Goal: Task Accomplishment & Management: Complete application form

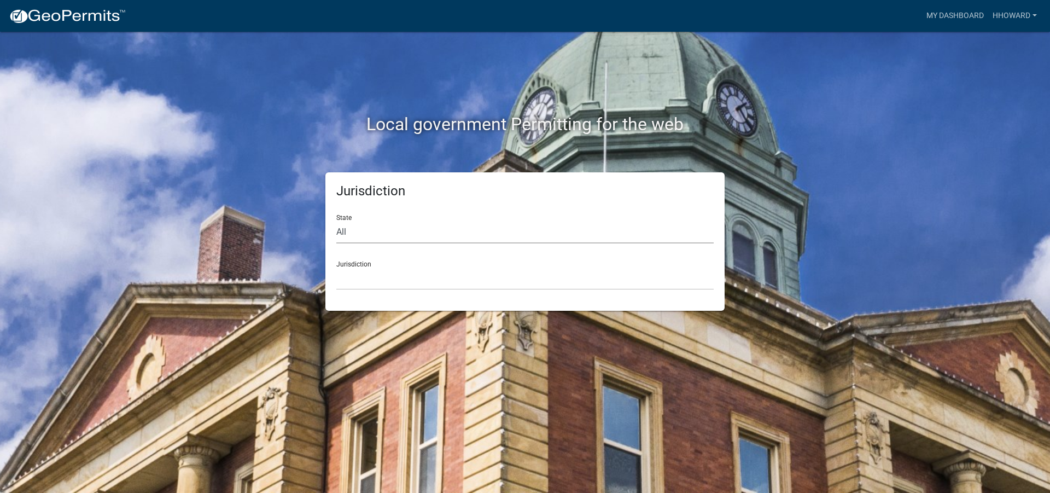
click at [381, 234] on select "All [US_STATE] [US_STATE] [US_STATE] [US_STATE] [US_STATE] [US_STATE] [US_STATE…" at bounding box center [524, 232] width 377 height 22
select select "[US_STATE]"
click at [336, 221] on select "All [US_STATE] [US_STATE] [US_STATE] [US_STATE] [US_STATE] [US_STATE] [US_STATE…" at bounding box center [524, 232] width 377 height 22
click at [373, 277] on select "[GEOGRAPHIC_DATA], [US_STATE] [GEOGRAPHIC_DATA], [US_STATE] [GEOGRAPHIC_DATA], …" at bounding box center [524, 278] width 377 height 22
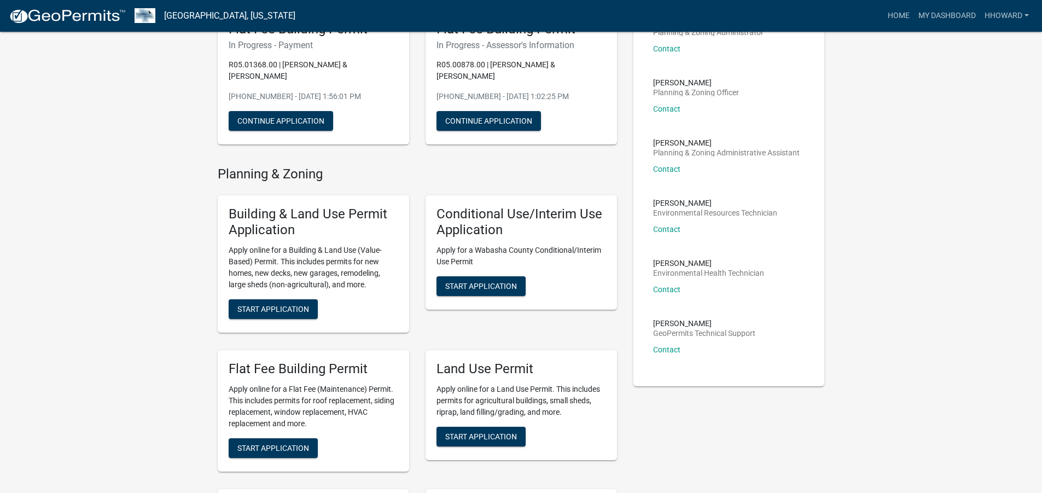
scroll to position [109, 0]
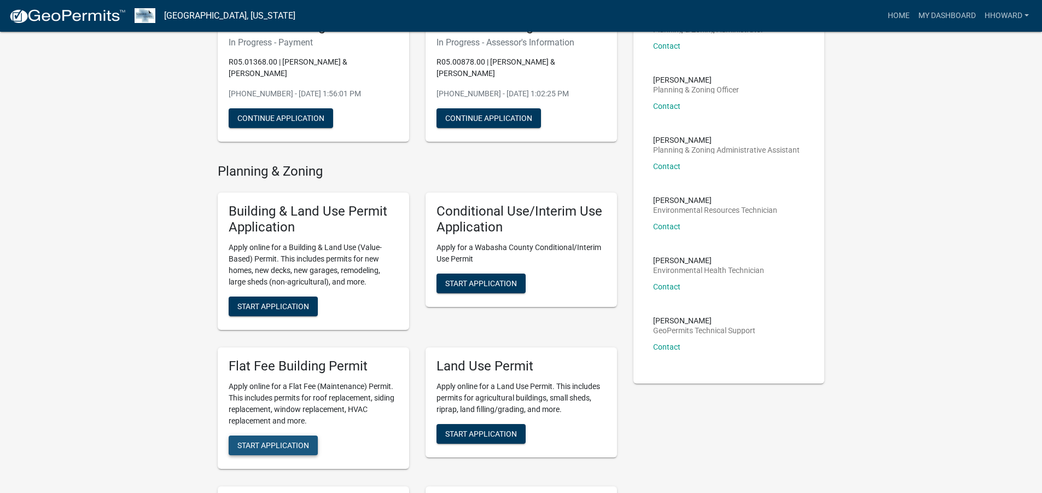
click at [291, 357] on span "Start Application" at bounding box center [273, 444] width 72 height 9
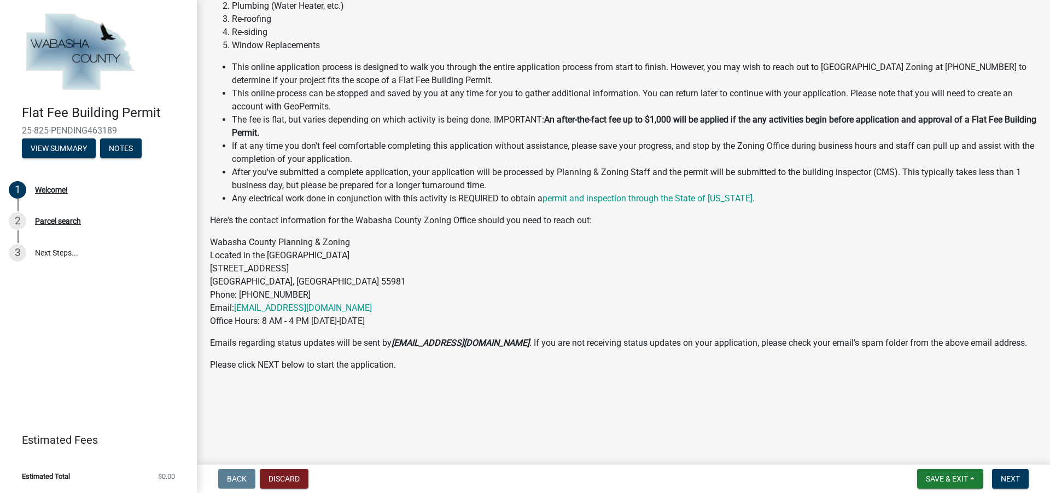
scroll to position [138, 0]
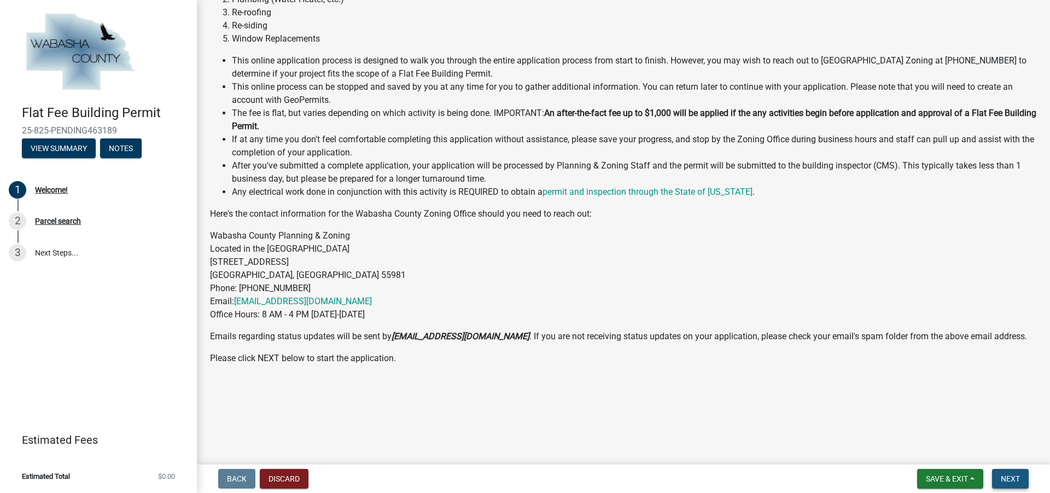
click at [520, 357] on button "Next" at bounding box center [1010, 479] width 37 height 20
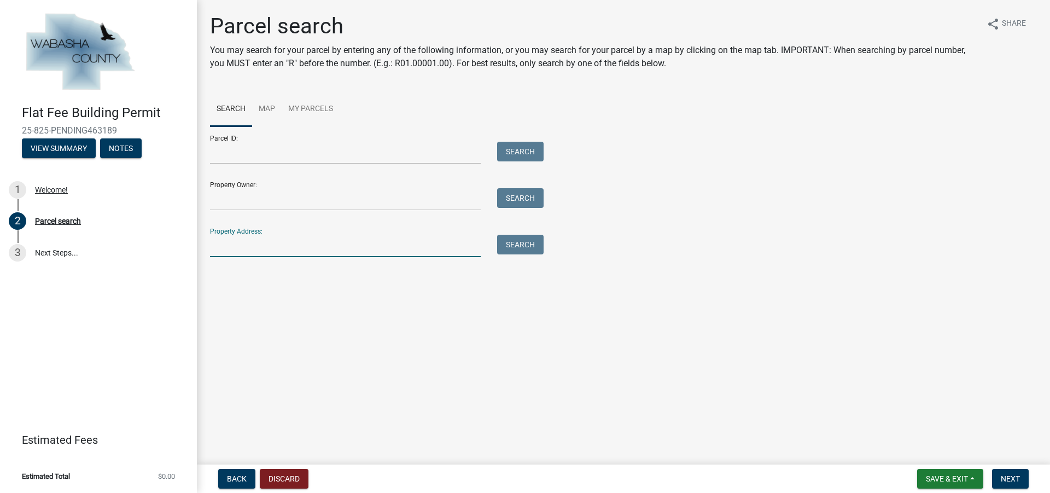
click at [271, 237] on input "Property Address:" at bounding box center [345, 246] width 271 height 22
type input "[STREET_ADDRESS]"
click at [520, 240] on button "Search" at bounding box center [520, 245] width 46 height 20
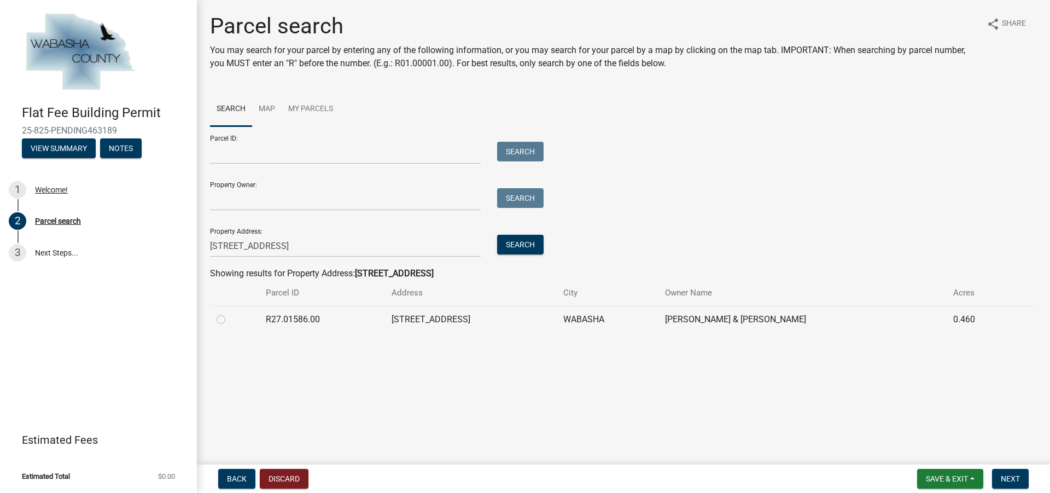
click at [230, 313] on label at bounding box center [230, 313] width 0 height 0
click at [230, 319] on input "radio" at bounding box center [233, 316] width 7 height 7
radio input "true"
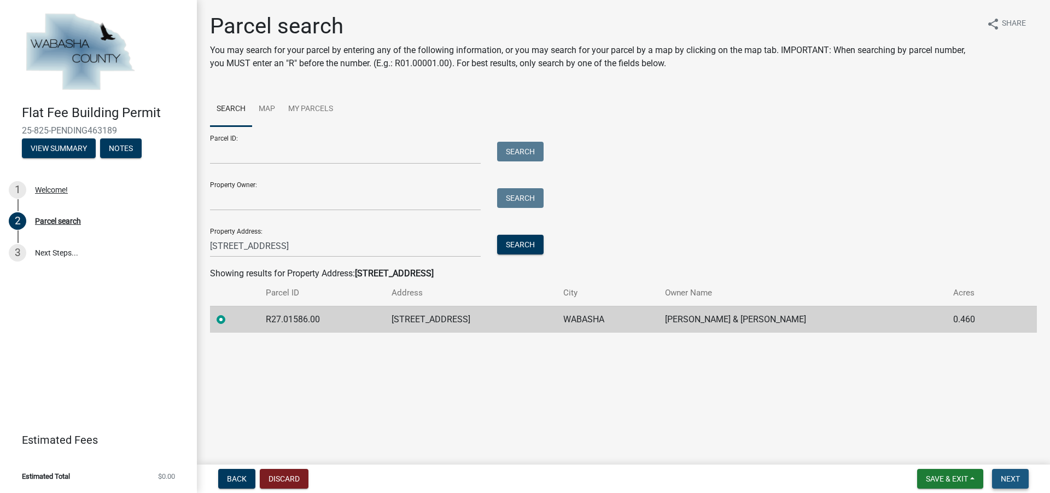
click at [520, 357] on span "Next" at bounding box center [1010, 478] width 19 height 9
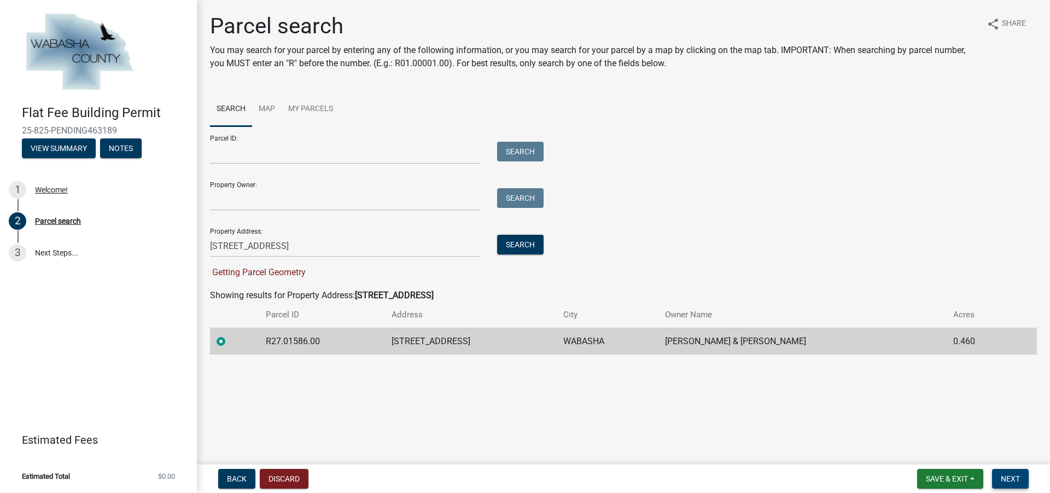
click at [520, 357] on span "Next" at bounding box center [1010, 478] width 19 height 9
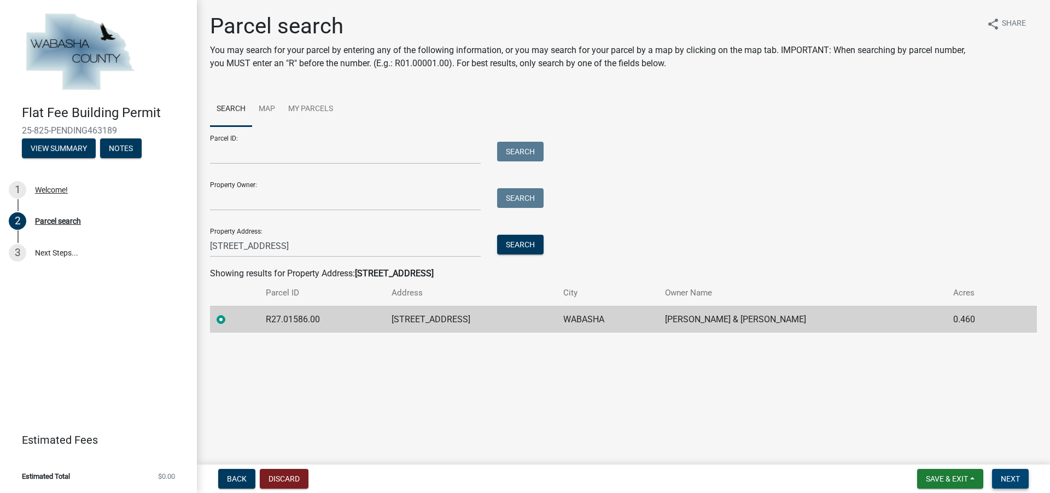
click at [520, 357] on button "Next" at bounding box center [1010, 479] width 37 height 20
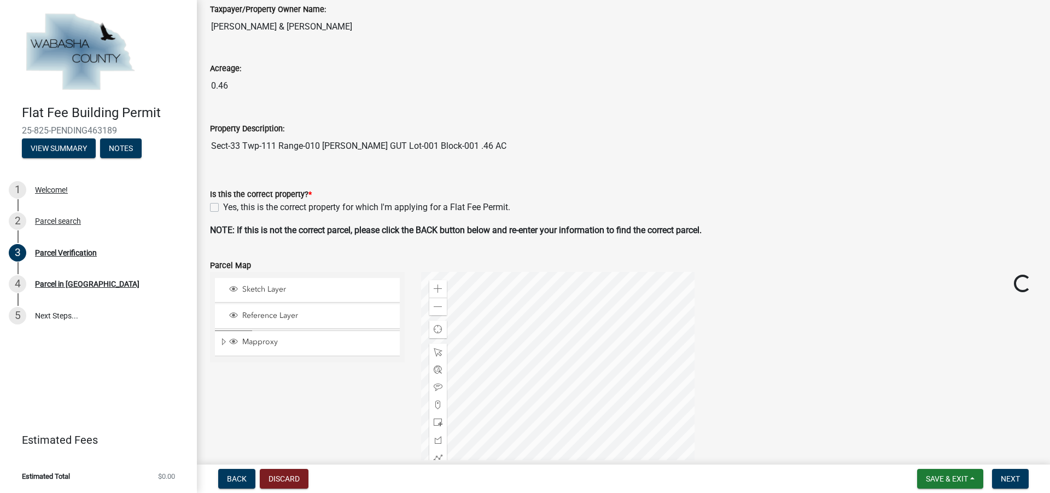
scroll to position [109, 0]
click at [223, 209] on label "Yes, this is the correct property for which I'm applying for a Flat Fee Permit." at bounding box center [366, 206] width 287 height 13
click at [223, 207] on input "Yes, this is the correct property for which I'm applying for a Flat Fee Permit." at bounding box center [226, 203] width 7 height 7
checkbox input "true"
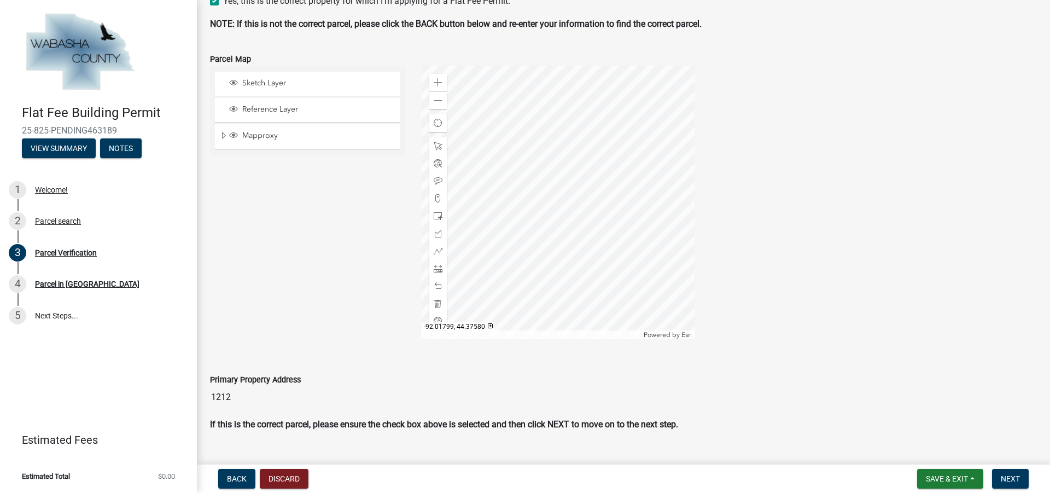
scroll to position [337, 0]
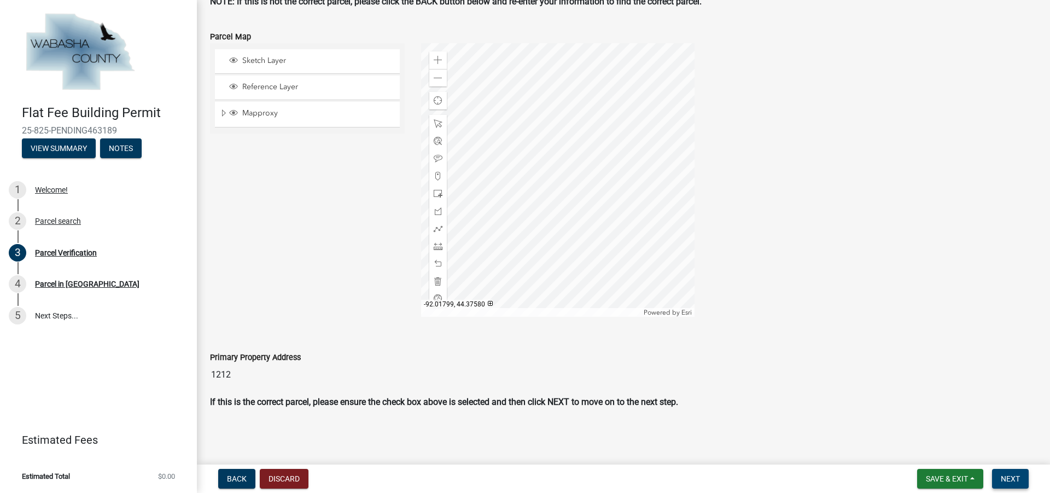
click at [520, 357] on button "Next" at bounding box center [1010, 479] width 37 height 20
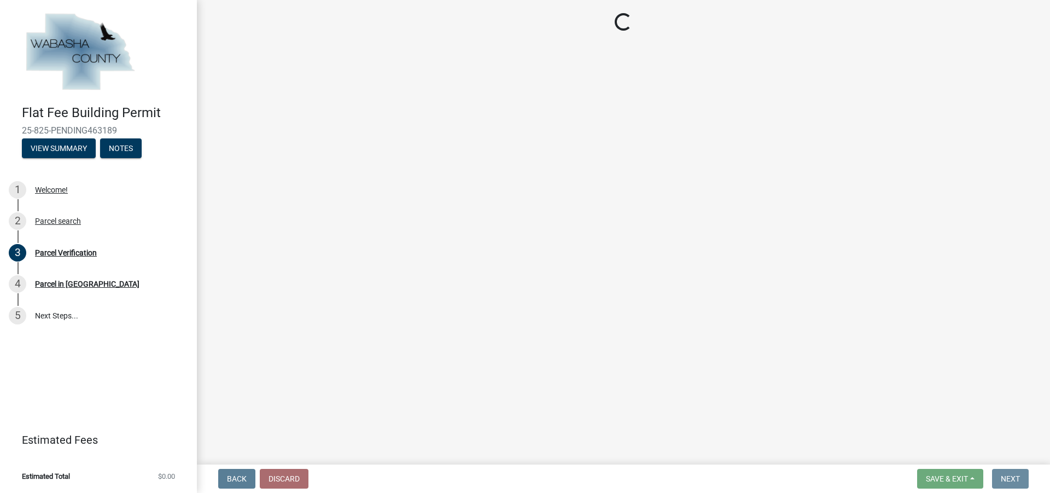
scroll to position [0, 0]
